Goal: Information Seeking & Learning: Learn about a topic

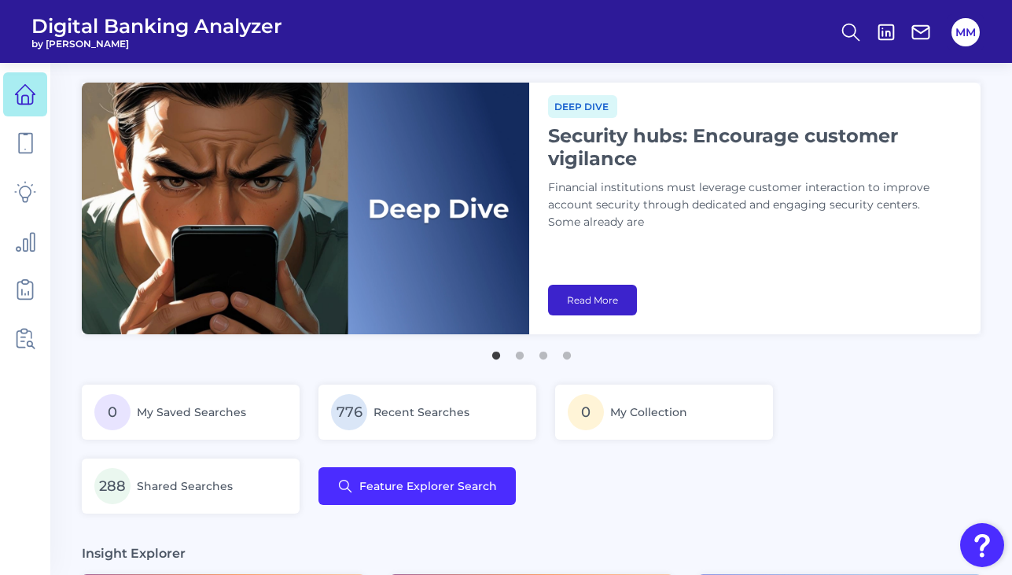
click at [571, 288] on link "Read More" at bounding box center [592, 300] width 89 height 31
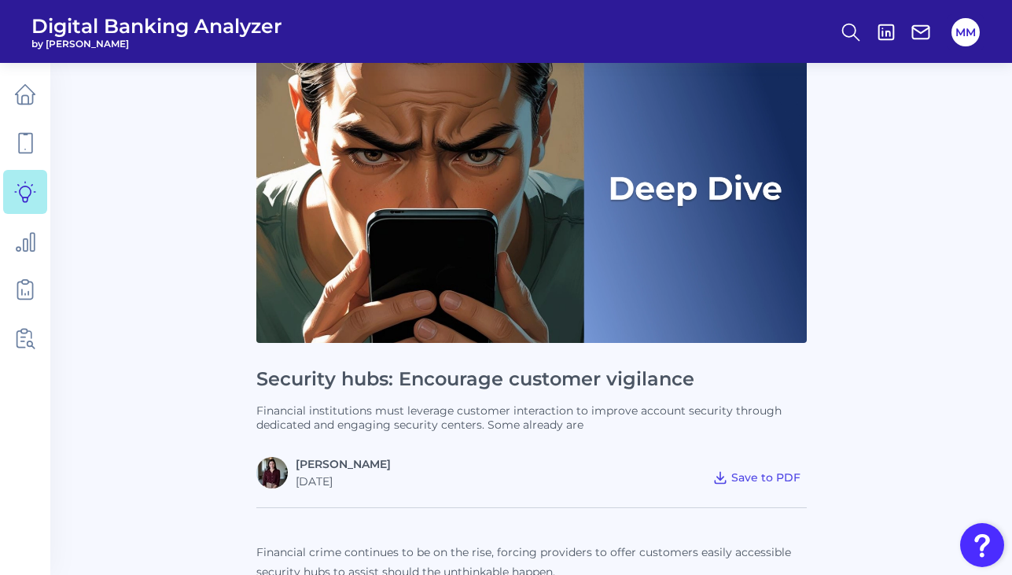
scroll to position [137, 0]
click at [379, 378] on h1 "Security hubs: Encourage customer vigilance" at bounding box center [531, 378] width 551 height 23
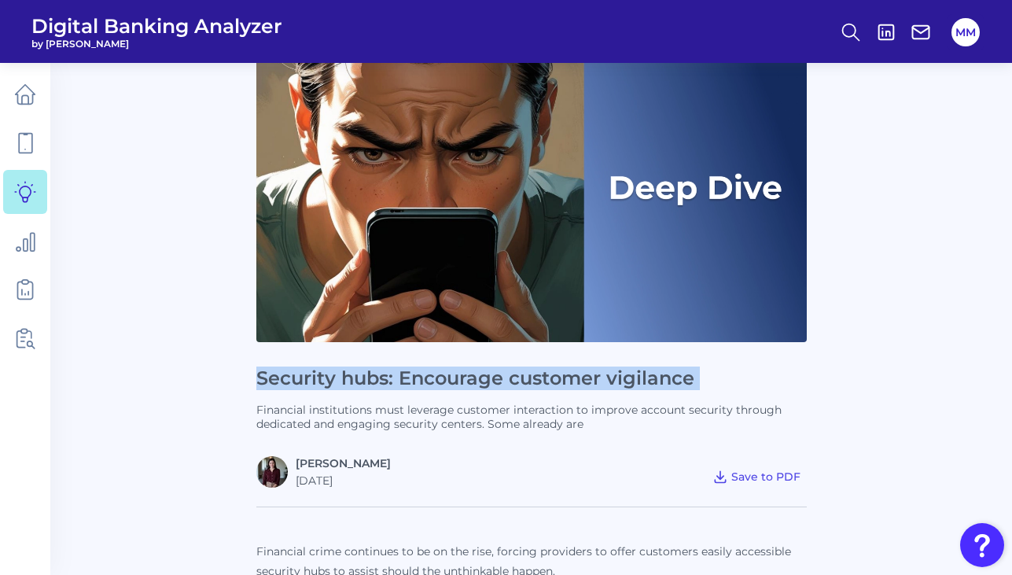
click at [379, 378] on h1 "Security hubs: Encourage customer vigilance" at bounding box center [531, 378] width 551 height 23
copy h1 "Security hubs: Encourage customer vigilance"
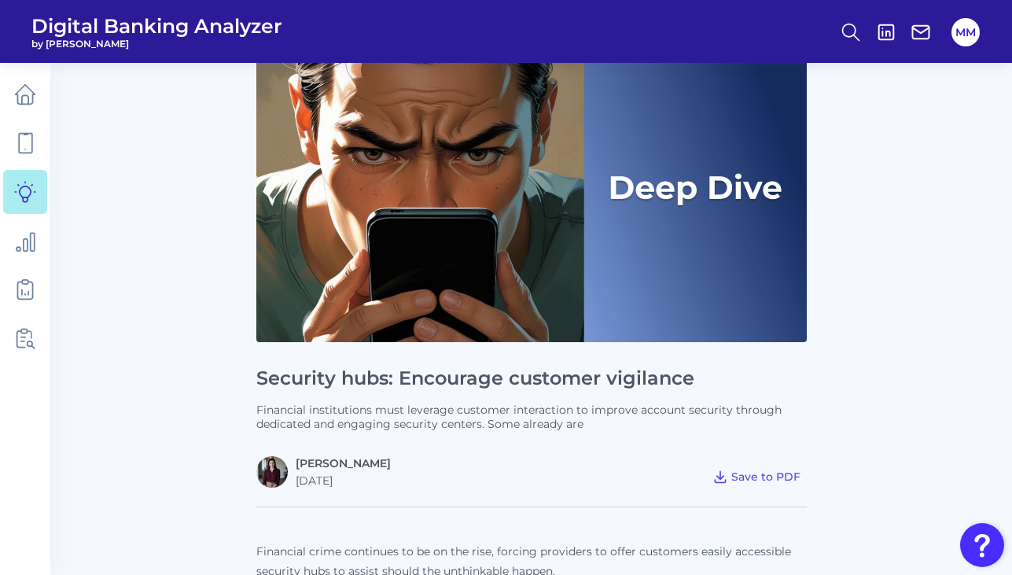
click at [603, 420] on p "Financial institutions must leverage customer interaction to improve account se…" at bounding box center [531, 417] width 551 height 28
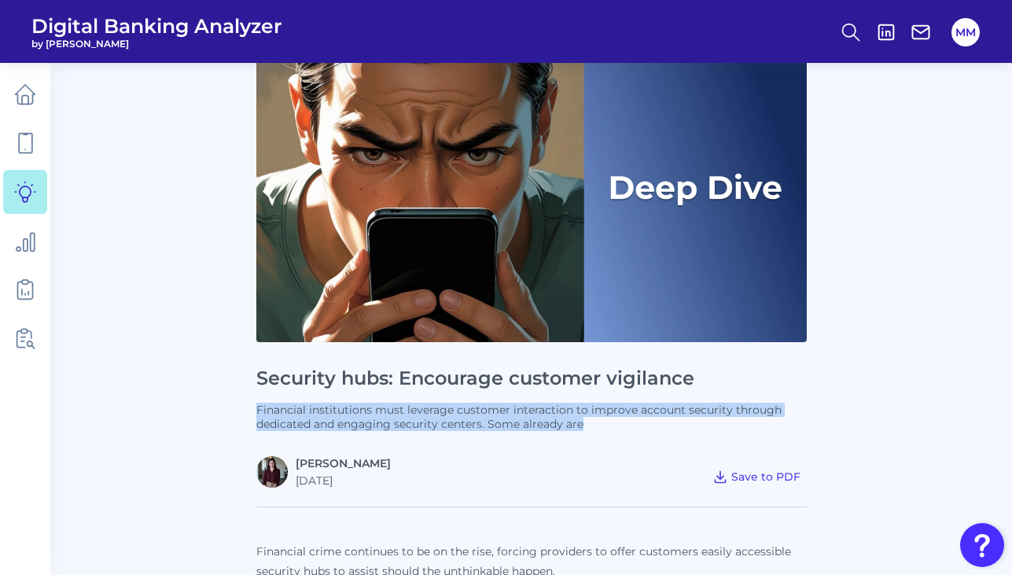
drag, startPoint x: 586, startPoint y: 424, endPoint x: 258, endPoint y: 409, distance: 328.4
click at [258, 409] on p "Financial institutions must leverage customer interaction to improve account se…" at bounding box center [531, 417] width 551 height 28
copy p "Financial institutions must leverage customer interaction to improve account se…"
click at [374, 197] on img at bounding box center [531, 187] width 551 height 310
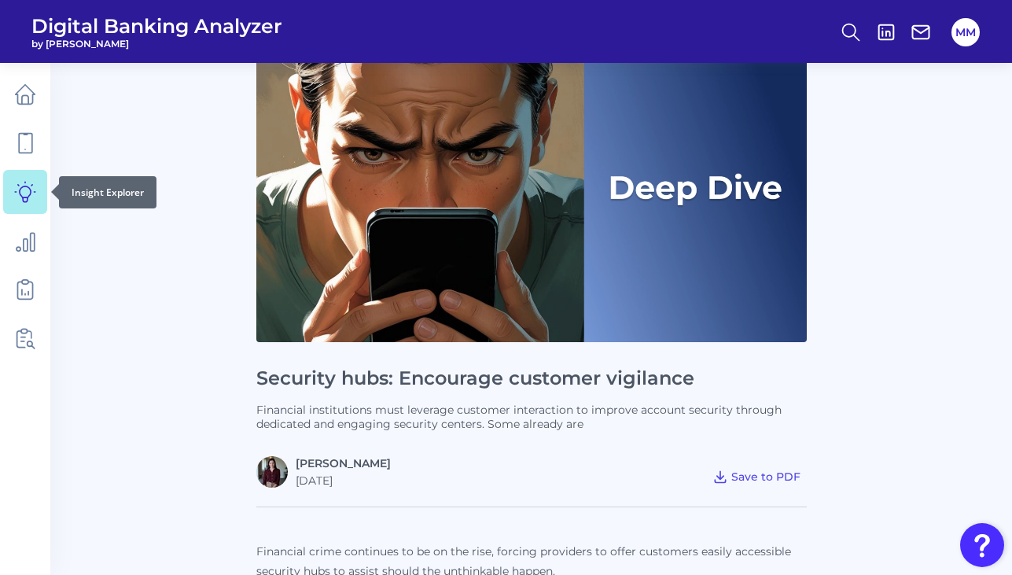
click at [25, 192] on icon at bounding box center [25, 192] width 22 height 22
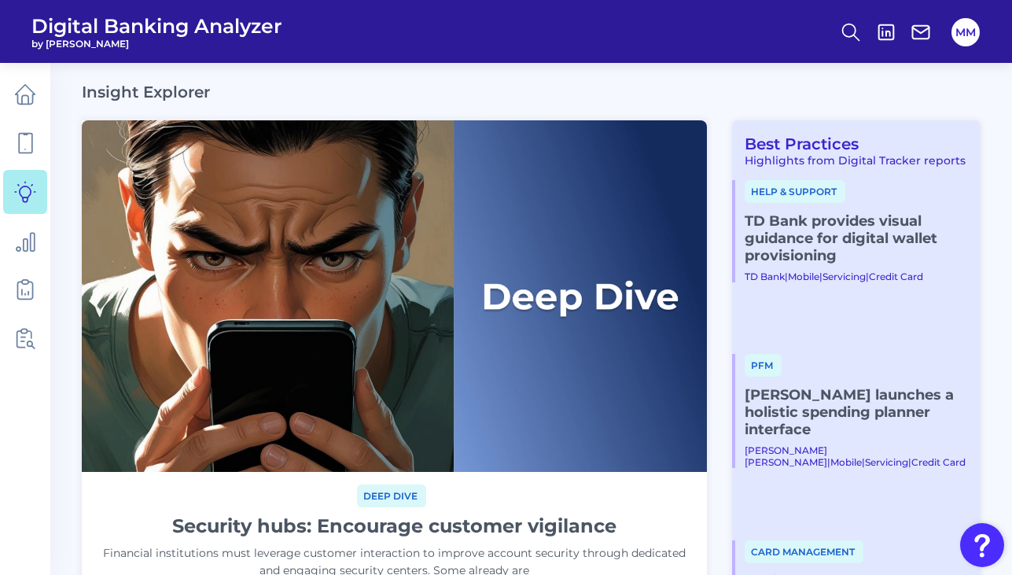
click at [778, 93] on div "Insight Explorer" at bounding box center [531, 92] width 899 height 19
click at [810, 236] on link "TD Bank provides visual guidance for digital wallet provisioning" at bounding box center [856, 238] width 223 height 52
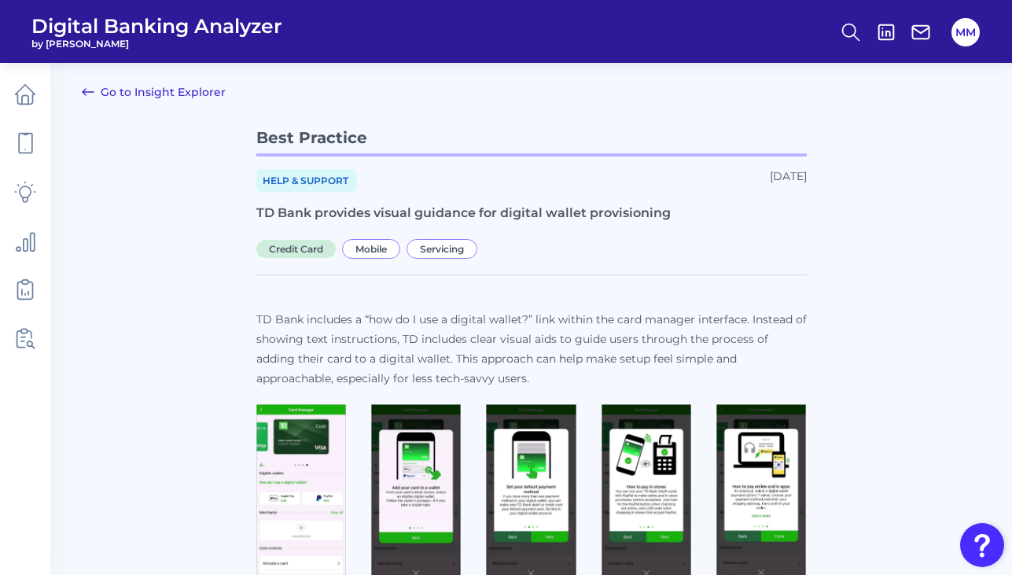
click at [434, 215] on h1 "TD Bank provides visual guidance for digital wallet provisioning" at bounding box center [531, 214] width 551 height 18
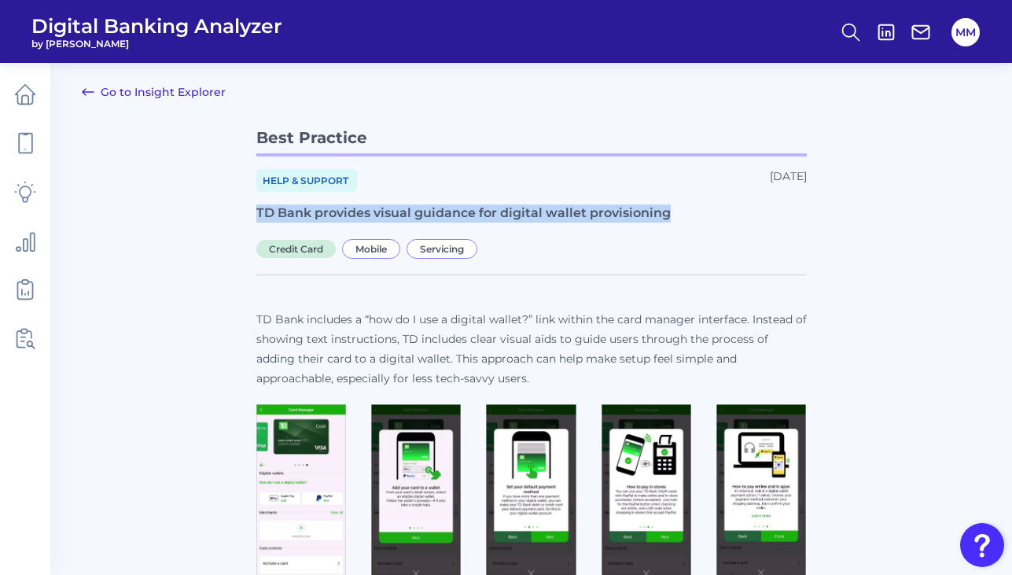
click at [434, 215] on h1 "TD Bank provides visual guidance for digital wallet provisioning" at bounding box center [531, 214] width 551 height 18
copy h1 "TD Bank provides visual guidance for digital wallet provisioning"
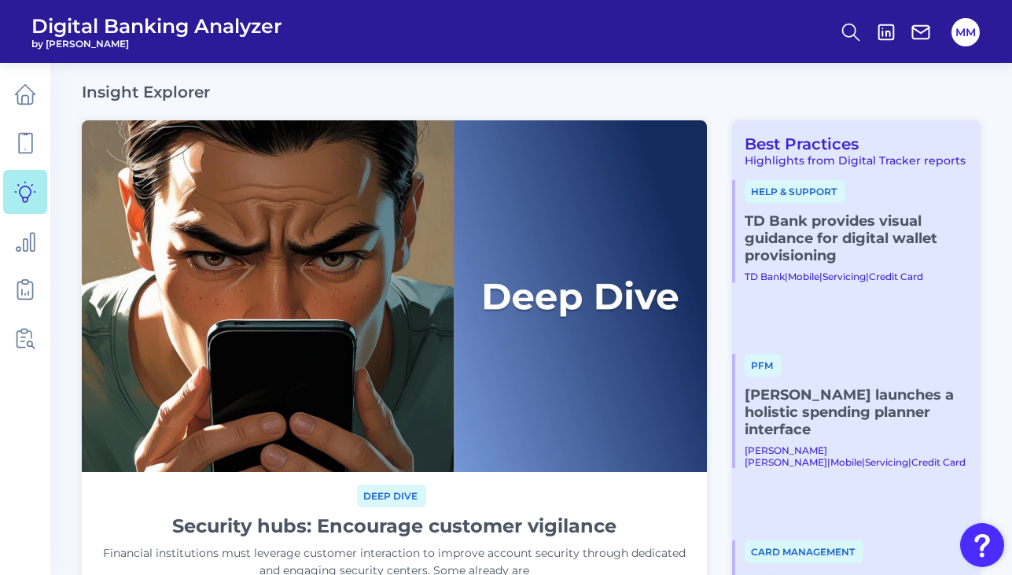
click at [856, 386] on link "[PERSON_NAME] launches a holistic spending planner interface" at bounding box center [856, 412] width 223 height 52
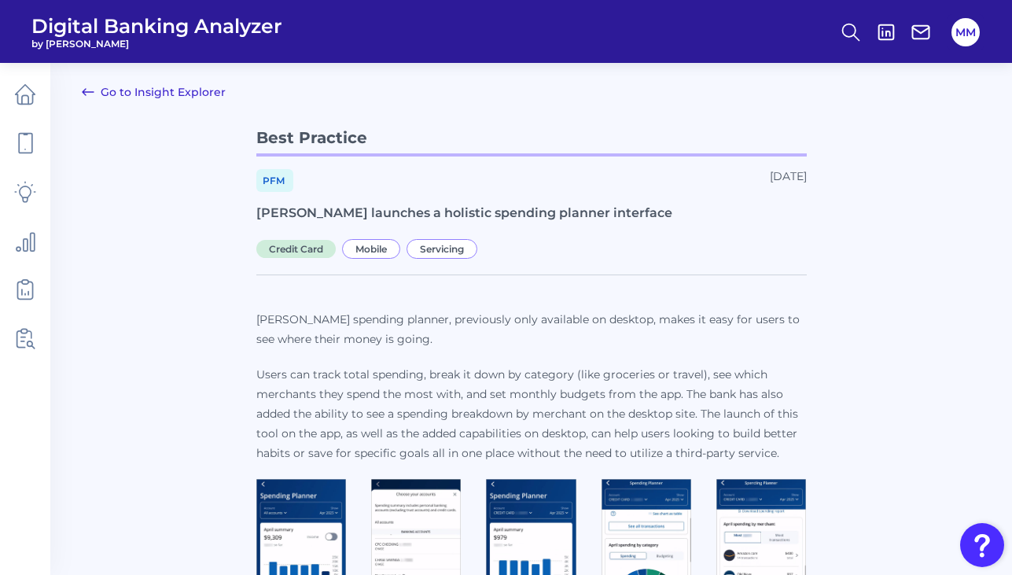
click at [419, 212] on h1 "[PERSON_NAME] launches a holistic spending planner interface" at bounding box center [531, 214] width 551 height 18
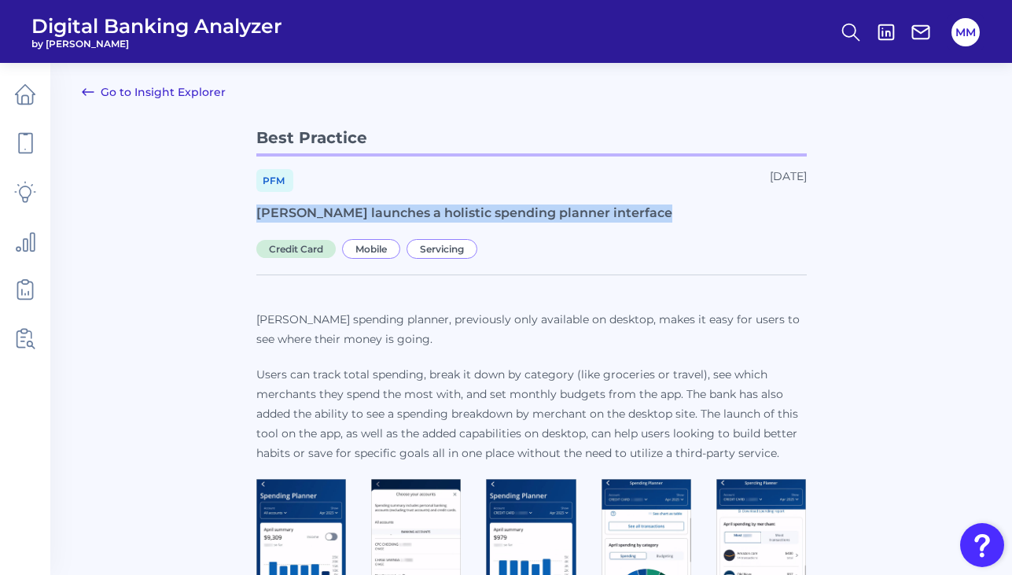
click at [419, 212] on h1 "[PERSON_NAME] launches a holistic spending planner interface" at bounding box center [531, 214] width 551 height 18
copy h1 "[PERSON_NAME] launches a holistic spending planner interface"
click at [87, 88] on icon at bounding box center [88, 92] width 19 height 19
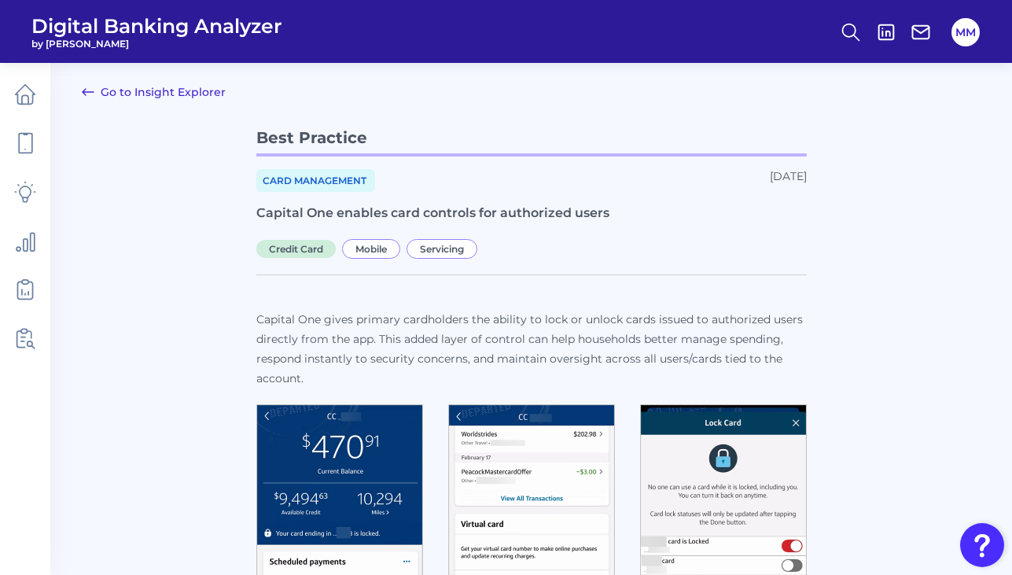
click at [471, 208] on h1 "Capital One enables card controls for authorized users" at bounding box center [531, 214] width 551 height 18
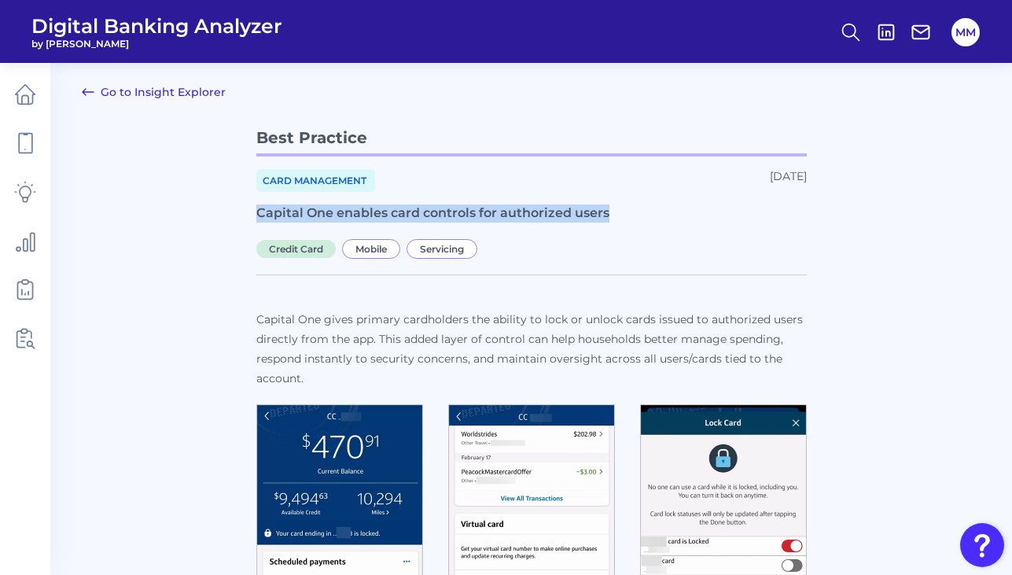
click at [471, 208] on h1 "Capital One enables card controls for authorized users" at bounding box center [531, 214] width 551 height 18
copy h1 "Capital One enables card controls for authorized users"
click at [89, 94] on icon at bounding box center [88, 92] width 19 height 19
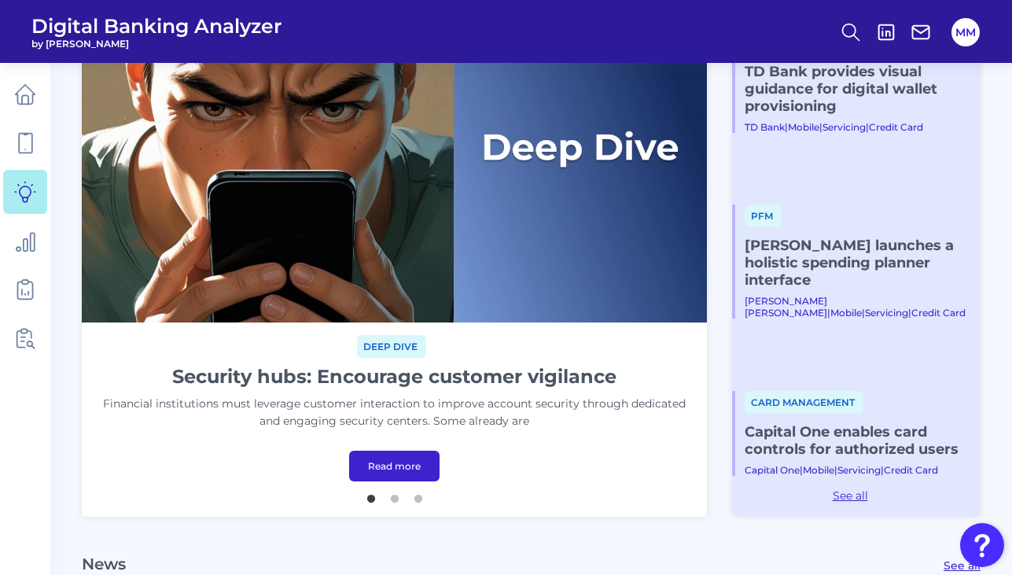
scroll to position [153, 0]
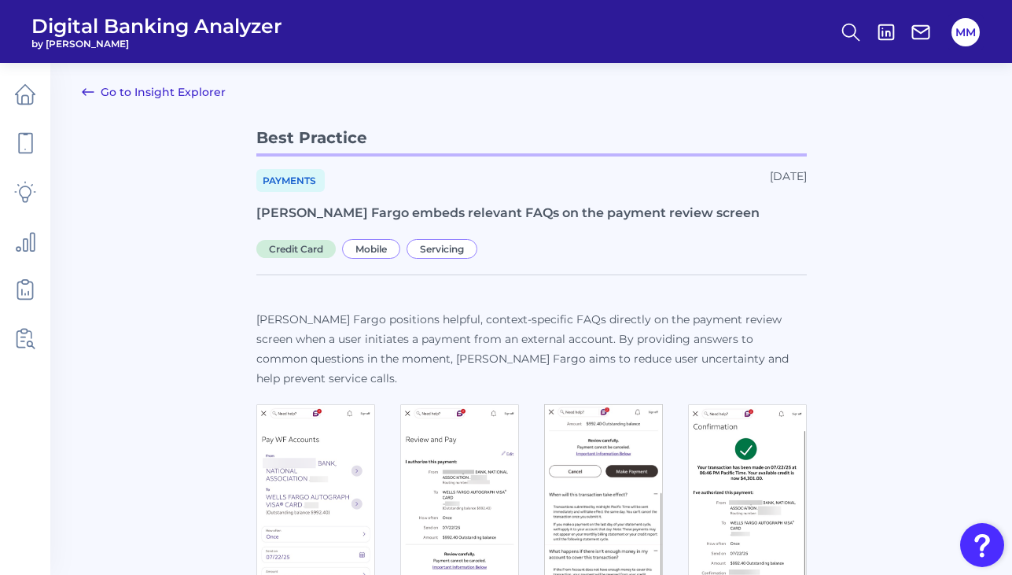
click at [503, 214] on h1 "[PERSON_NAME] Fargo embeds relevant FAQs on the payment review screen" at bounding box center [531, 214] width 551 height 18
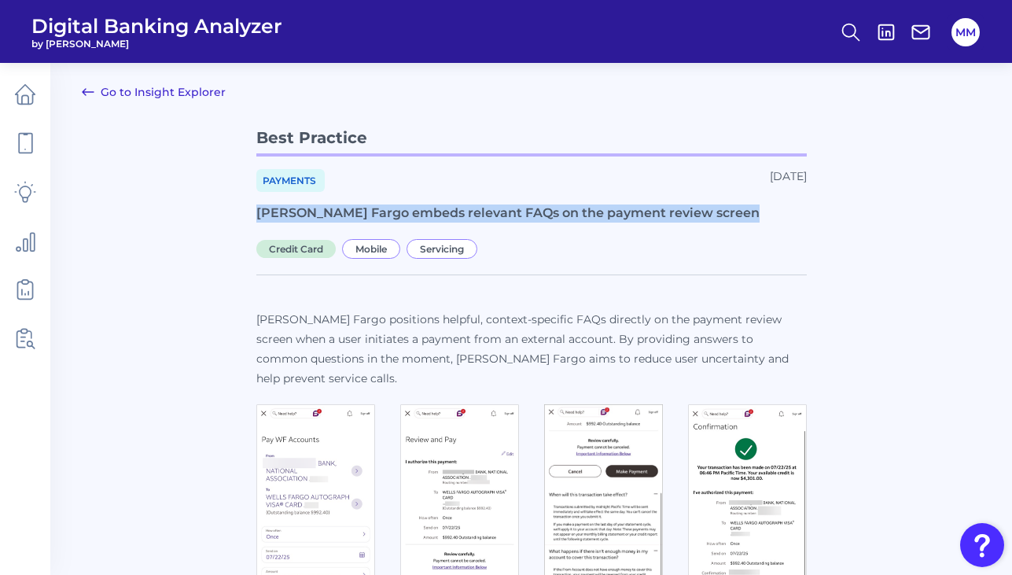
click at [503, 214] on h1 "[PERSON_NAME] Fargo embeds relevant FAQs on the payment review screen" at bounding box center [531, 214] width 551 height 18
copy h1 "[PERSON_NAME] Fargo embeds relevant FAQs on the payment review screen"
